Goal: Information Seeking & Learning: Learn about a topic

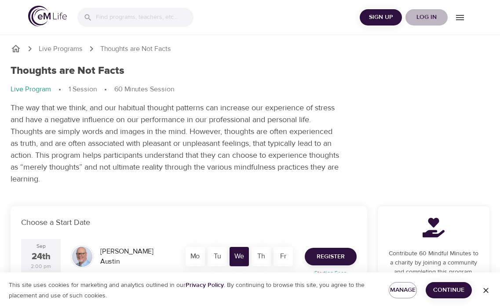
click at [432, 17] on span "Log in" at bounding box center [426, 17] width 35 height 11
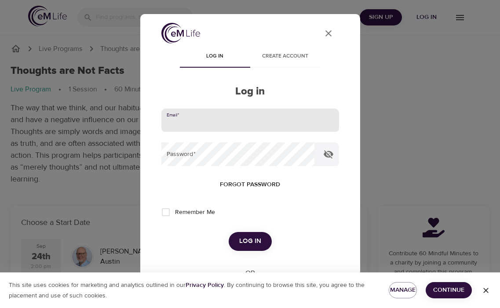
type input "darlatempleton@myyahoo.com"
click at [250, 241] on button "Log in" at bounding box center [250, 241] width 43 height 18
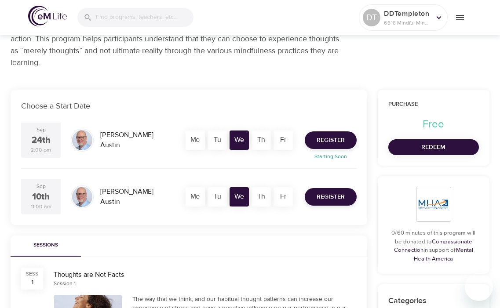
scroll to position [116, 0]
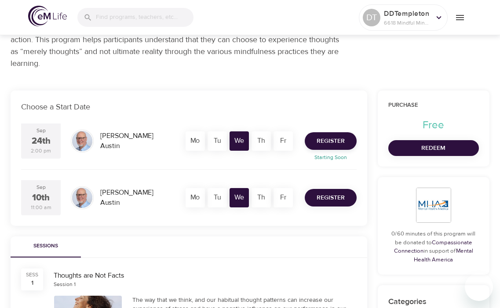
click at [331, 198] on span "Register" at bounding box center [331, 198] width 28 height 11
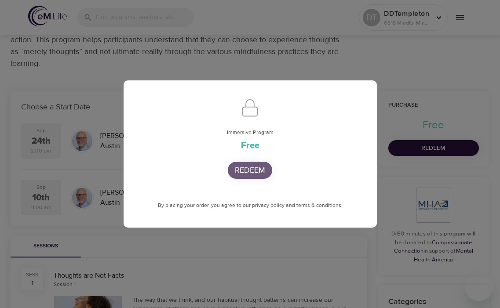
click at [252, 170] on p "Redeem" at bounding box center [250, 171] width 30 height 12
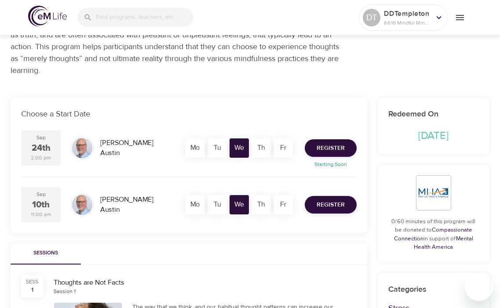
scroll to position [109, 0]
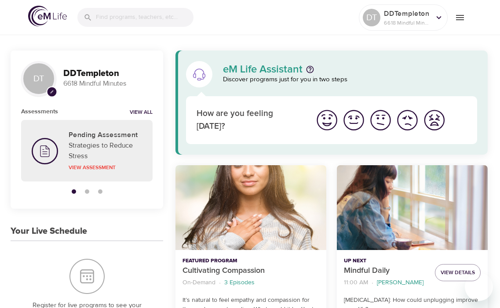
click at [328, 119] on img "I'm feeling great" at bounding box center [327, 120] width 24 height 24
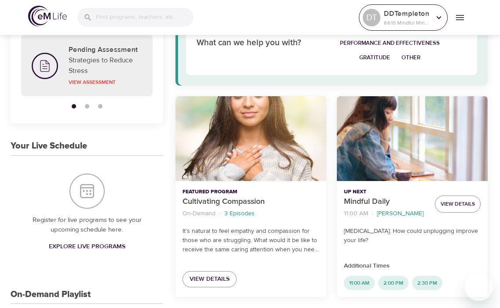
scroll to position [82, 0]
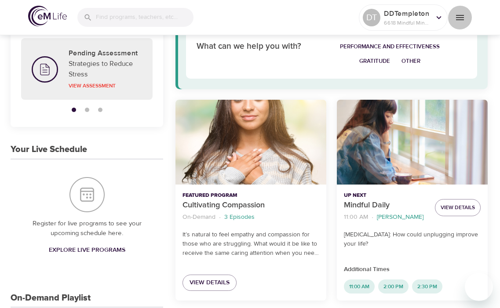
click at [461, 18] on icon "menu" at bounding box center [460, 17] width 11 height 11
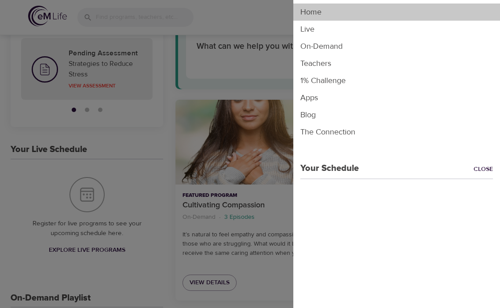
click at [461, 18] on li "Home" at bounding box center [396, 12] width 207 height 17
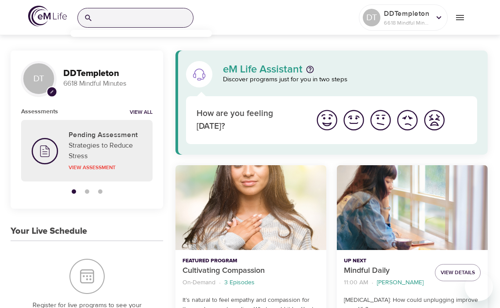
click at [97, 16] on input "search" at bounding box center [144, 17] width 97 height 19
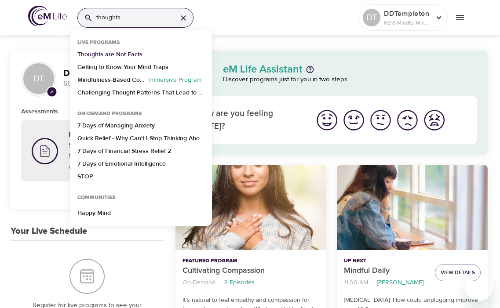
type input "thoughts"
click at [120, 54] on p "Thoughts are Not Facts" at bounding box center [109, 56] width 65 height 13
